Goal: Task Accomplishment & Management: Manage account settings

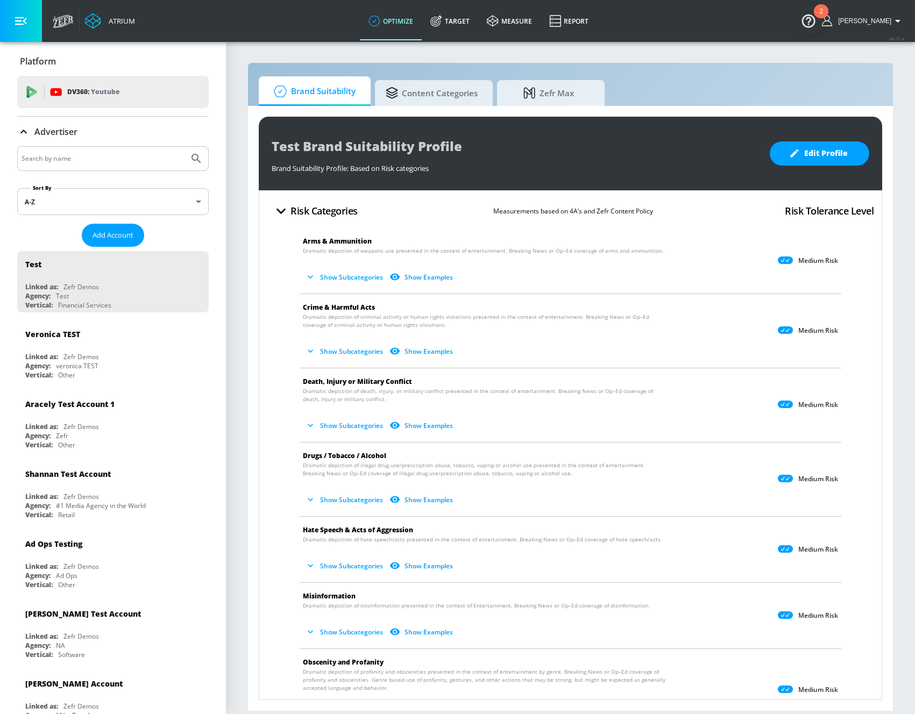
click at [87, 158] on input "Search by name" at bounding box center [103, 159] width 163 height 14
type input "Mondelez"
click at [44, 59] on p "Platform" at bounding box center [38, 61] width 36 height 12
click at [63, 102] on div "DV360: Youtube" at bounding box center [113, 92] width 192 height 32
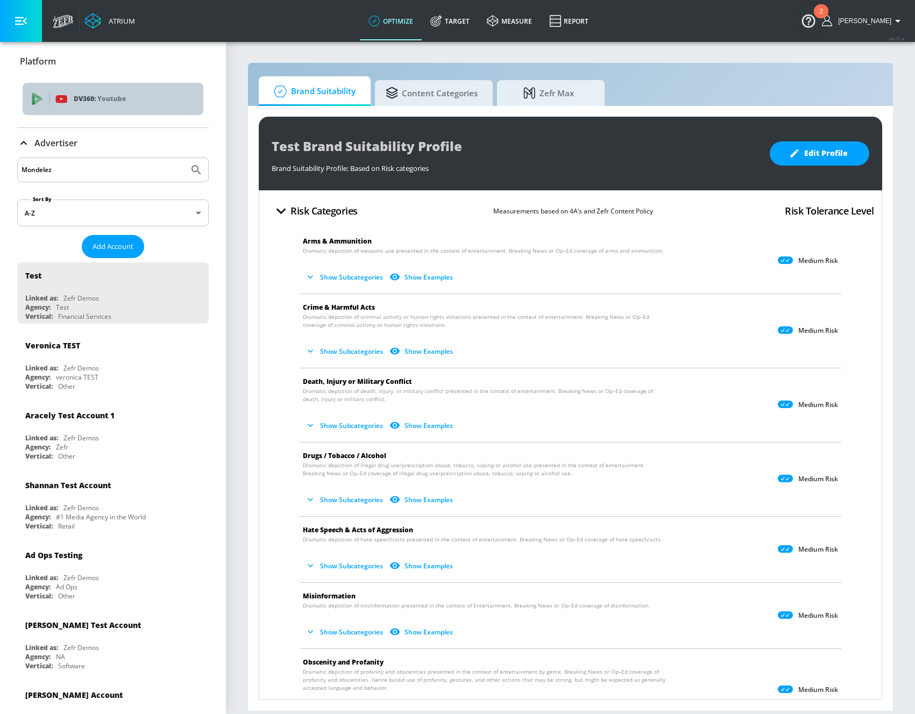
click at [70, 89] on div "DV360: Youtube" at bounding box center [113, 99] width 181 height 32
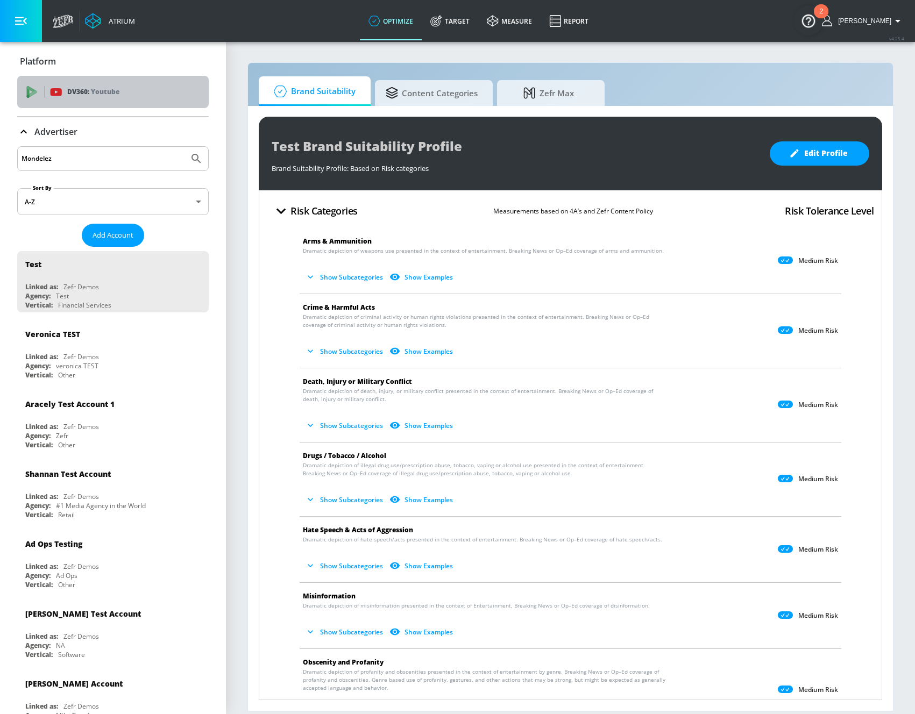
click at [70, 89] on p "DV360: Youtube" at bounding box center [93, 92] width 52 height 12
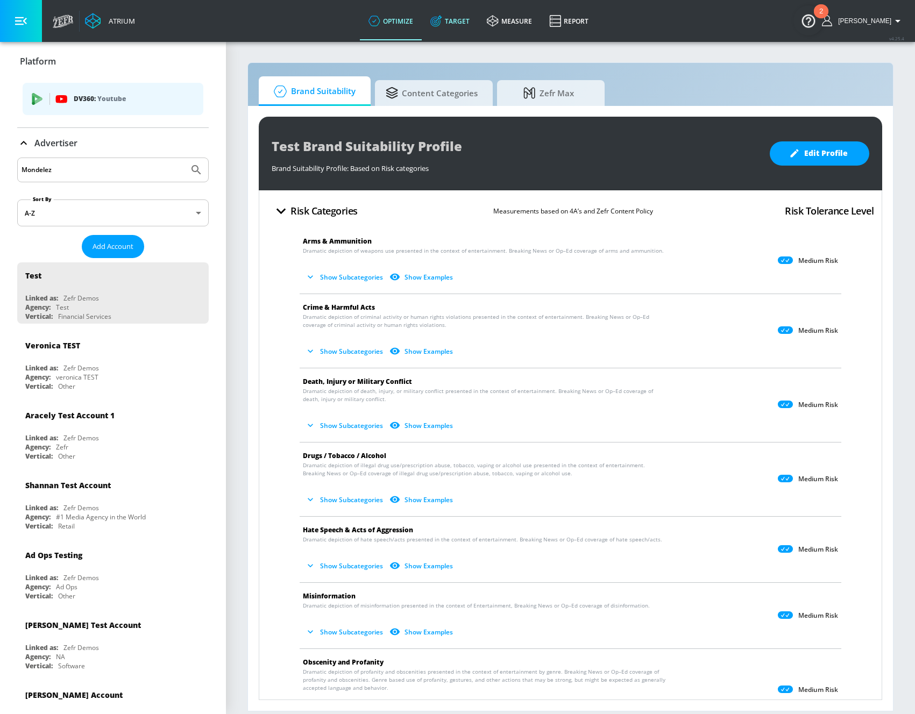
click at [442, 21] on icon at bounding box center [436, 21] width 12 height 12
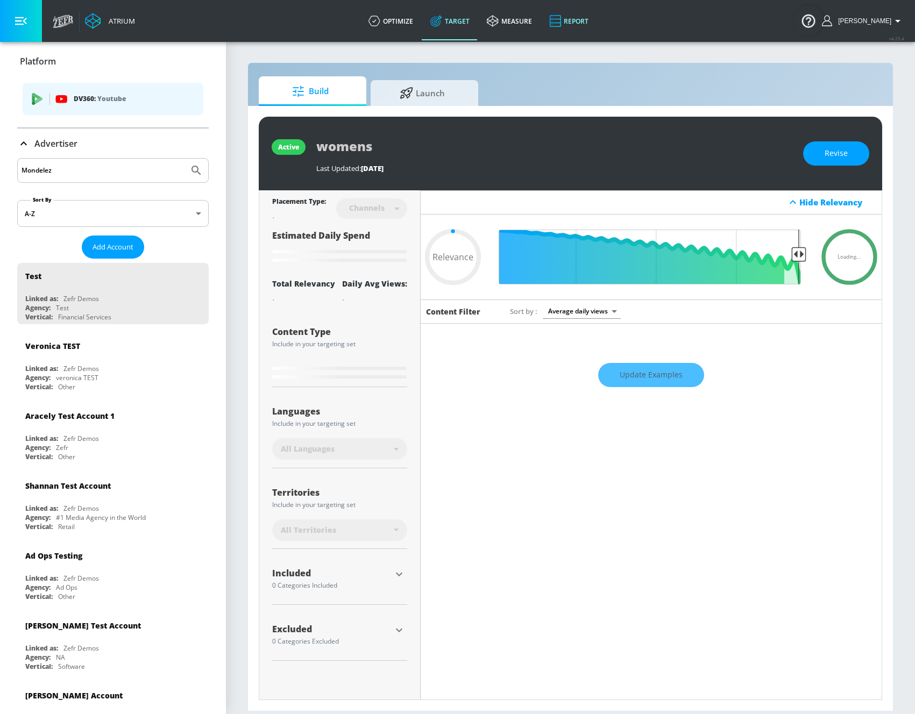
click at [578, 21] on link "Report" at bounding box center [569, 21] width 56 height 39
click at [527, 23] on link "measure" at bounding box center [509, 21] width 62 height 39
type input "0.6"
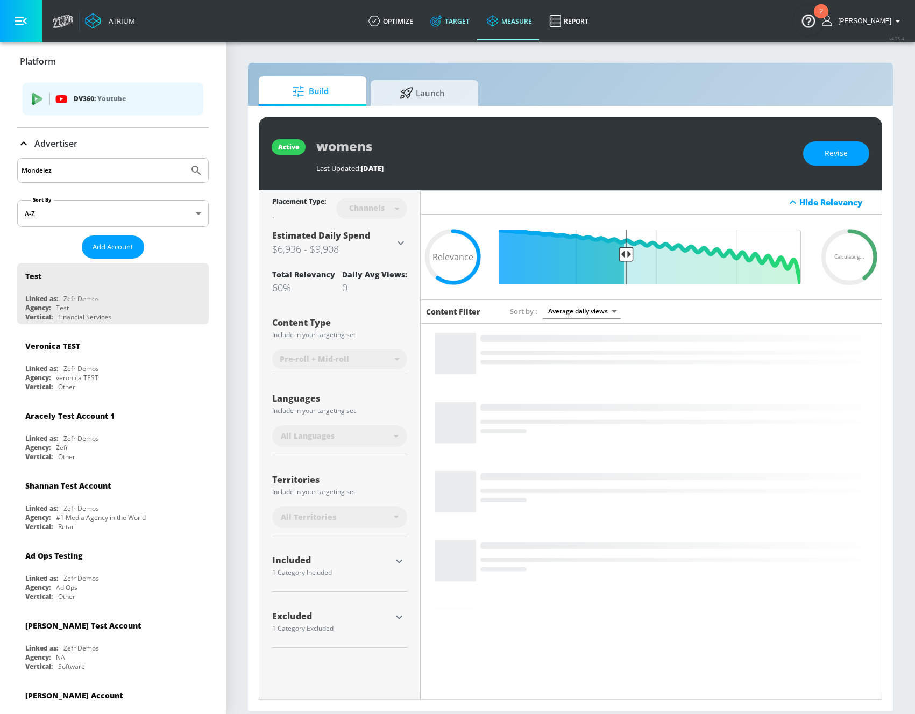
click at [471, 28] on link "Target" at bounding box center [450, 21] width 56 height 39
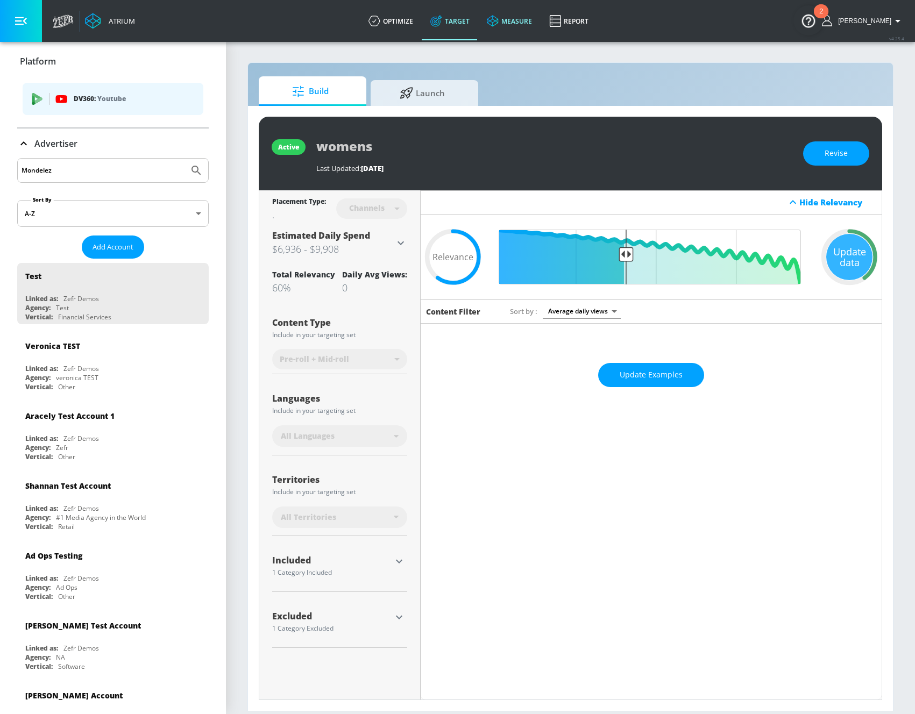
click at [537, 32] on link "measure" at bounding box center [509, 21] width 62 height 39
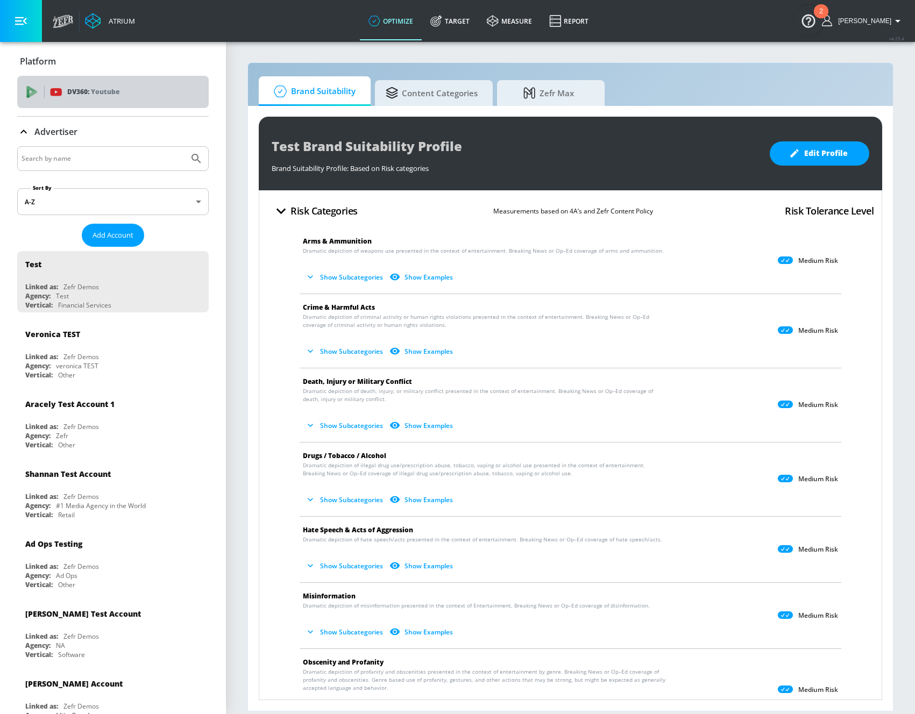
click at [110, 88] on p "Youtube" at bounding box center [105, 91] width 29 height 11
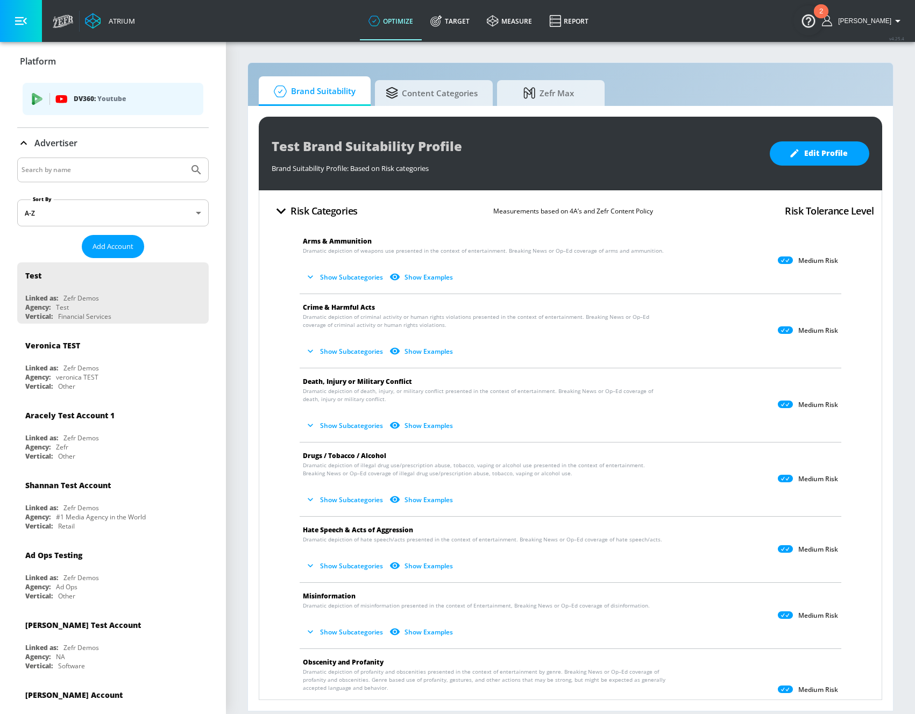
click at [75, 166] on input "Search by name" at bounding box center [103, 170] width 163 height 14
click at [96, 169] on input "Search by name" at bounding box center [103, 170] width 163 height 14
click at [185, 158] on button "Submit Search" at bounding box center [197, 170] width 24 height 24
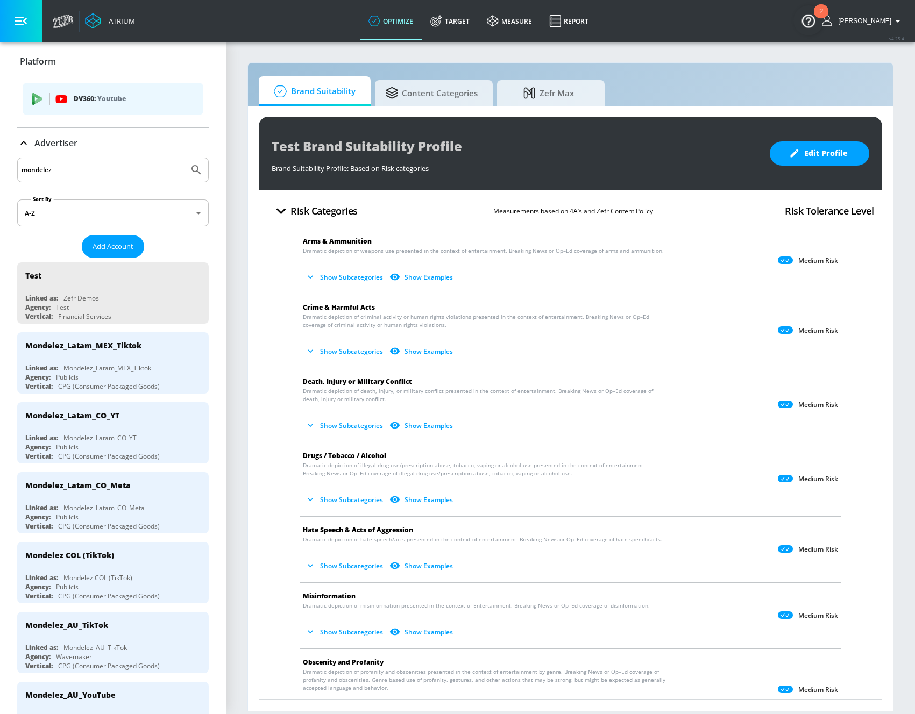
click at [80, 171] on input "mondelez" at bounding box center [103, 170] width 163 height 14
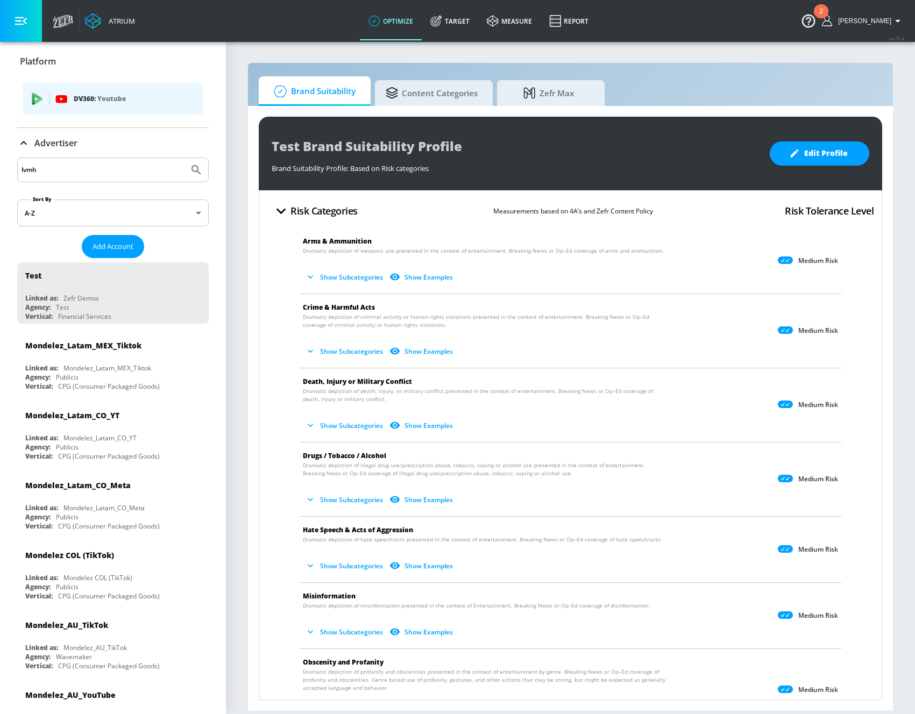
type input "lvmh"
click at [185, 158] on button "Submit Search" at bounding box center [197, 170] width 24 height 24
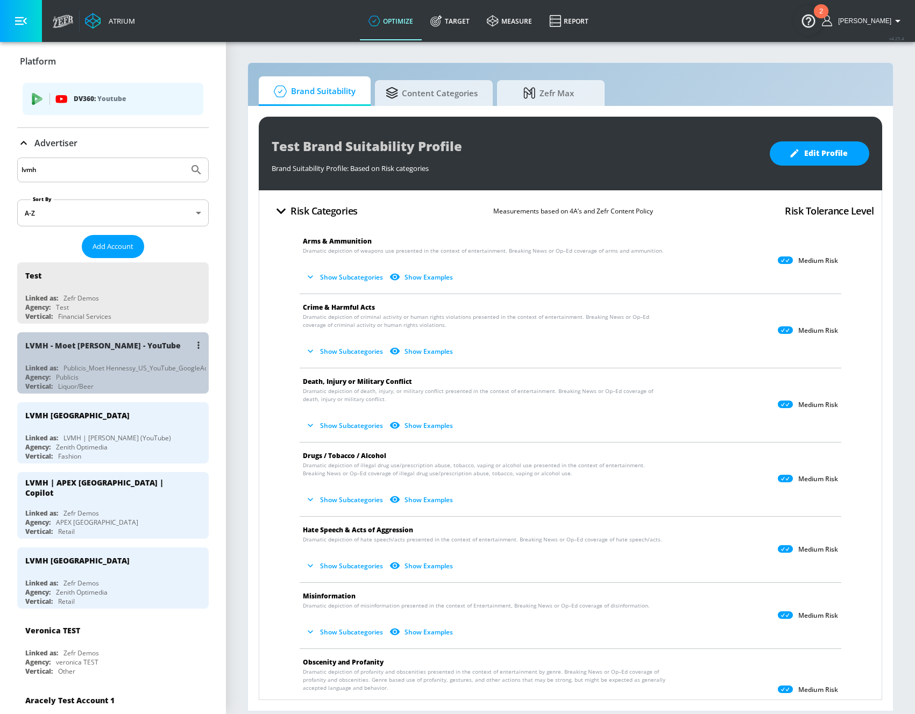
click at [130, 356] on div "LVMH - Moet Hennessy - YouTube" at bounding box center [115, 345] width 181 height 26
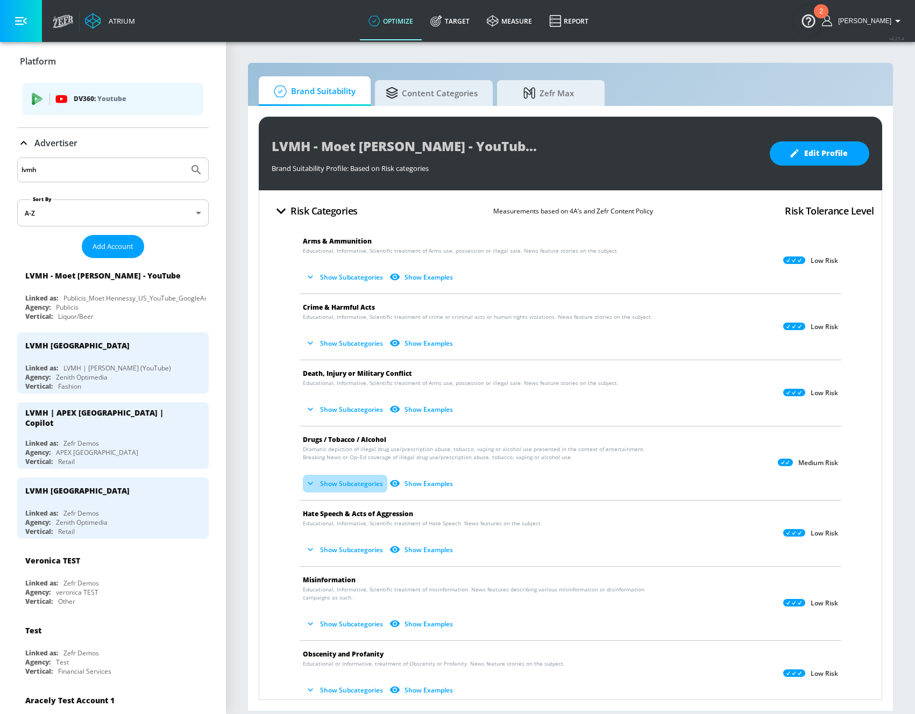
click at [342, 479] on button "Show Subcategories" at bounding box center [345, 484] width 84 height 18
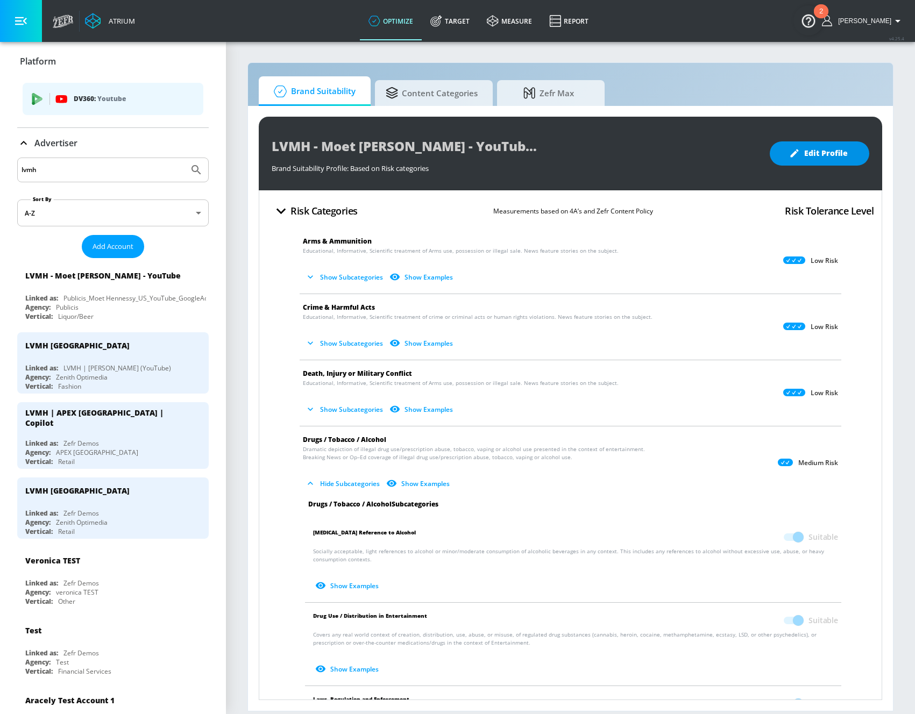
click at [822, 153] on span "Edit Profile" at bounding box center [819, 153] width 56 height 13
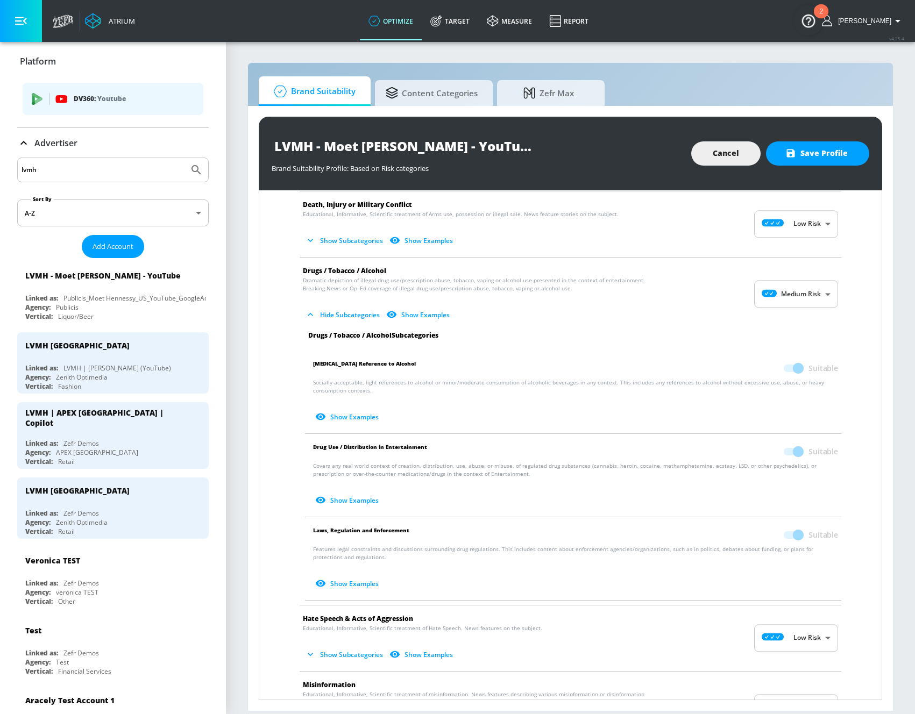
scroll to position [171, 0]
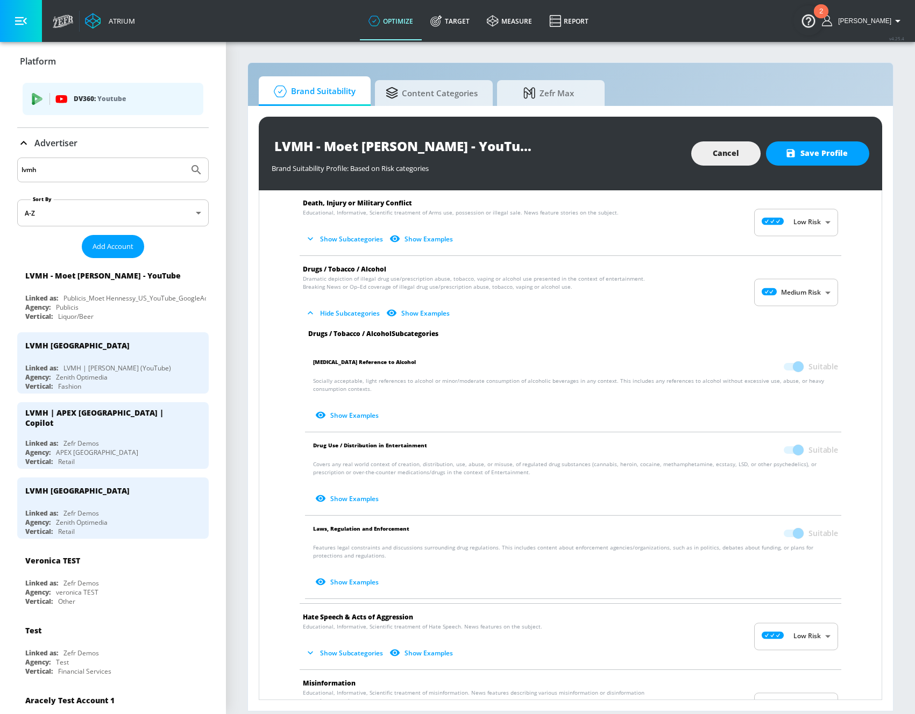
click at [799, 366] on span at bounding box center [793, 367] width 18 height 8
click at [802, 295] on body "Atrium optimize Target measure Report optimize Target measure Report v 4.25.4 H…" at bounding box center [457, 357] width 915 height 714
click at [802, 295] on div at bounding box center [457, 357] width 915 height 714
click at [803, 372] on span at bounding box center [792, 367] width 31 height 20
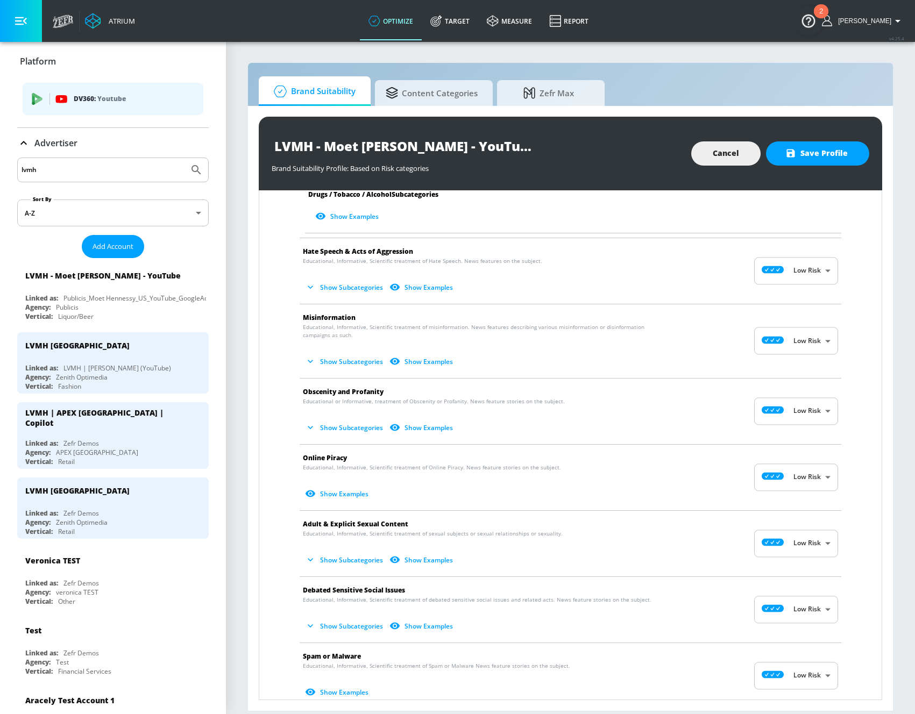
scroll to position [537, 0]
click at [356, 427] on button "Show Subcategories" at bounding box center [345, 428] width 84 height 18
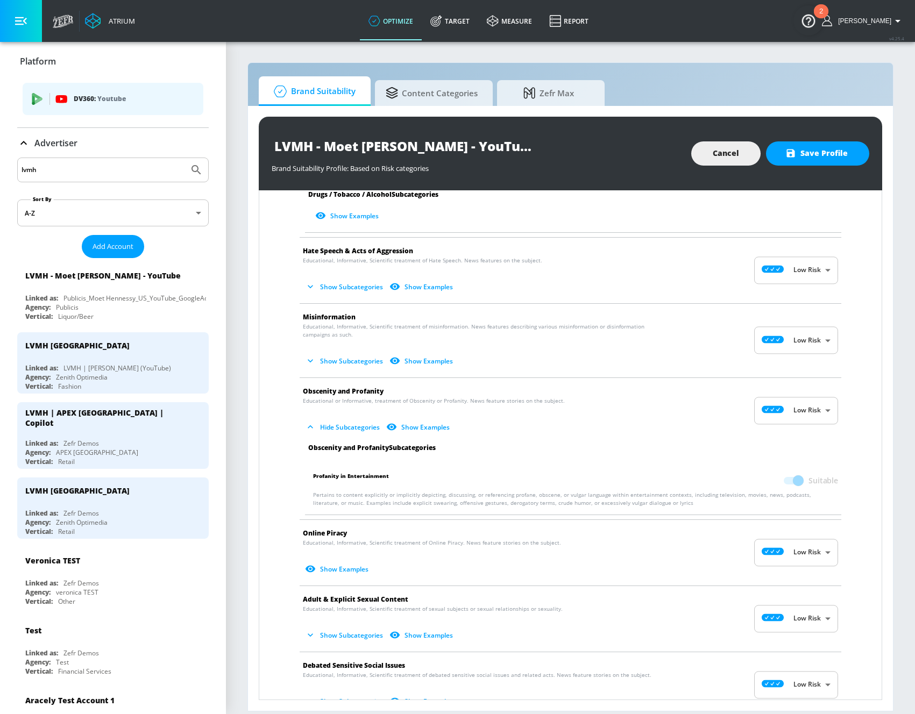
click at [356, 427] on button "Hide Subcategories" at bounding box center [343, 428] width 81 height 18
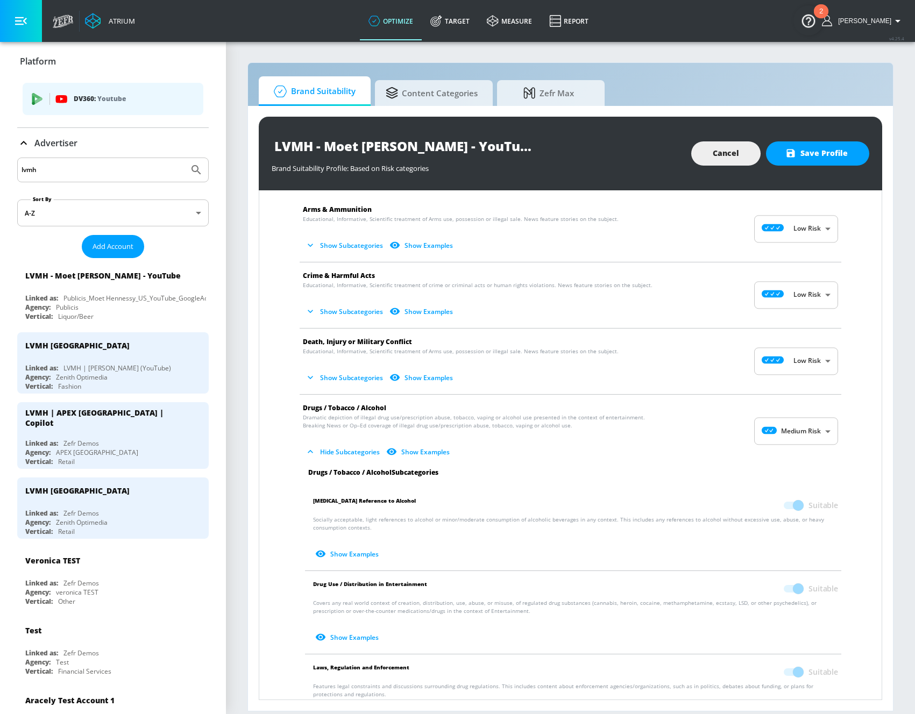
scroll to position [0, 0]
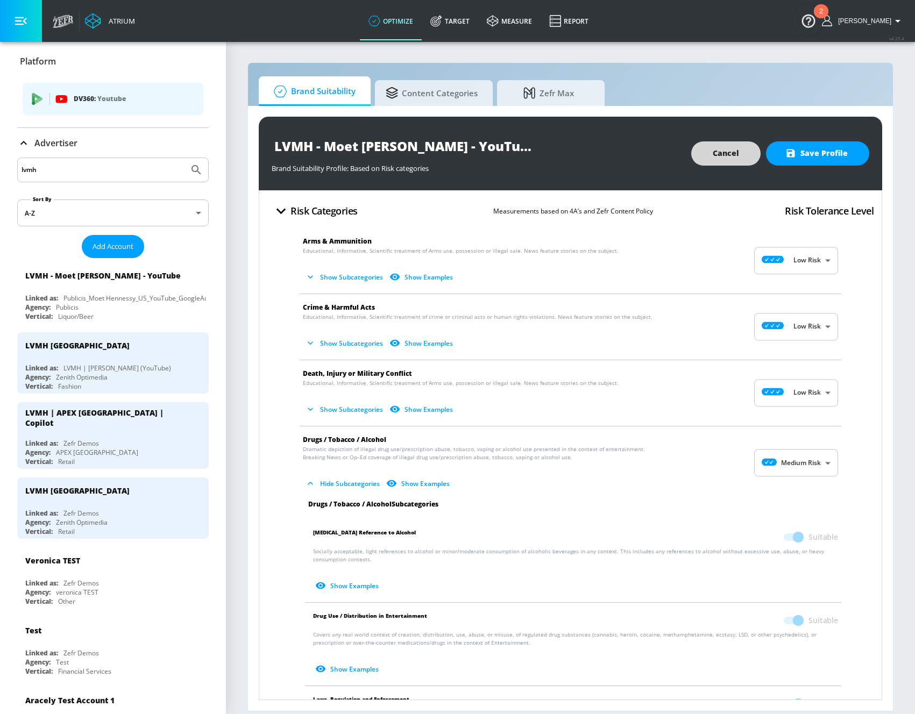
click at [718, 152] on span "Cancel" at bounding box center [726, 153] width 26 height 13
